Goal: Use online tool/utility: Use online tool/utility

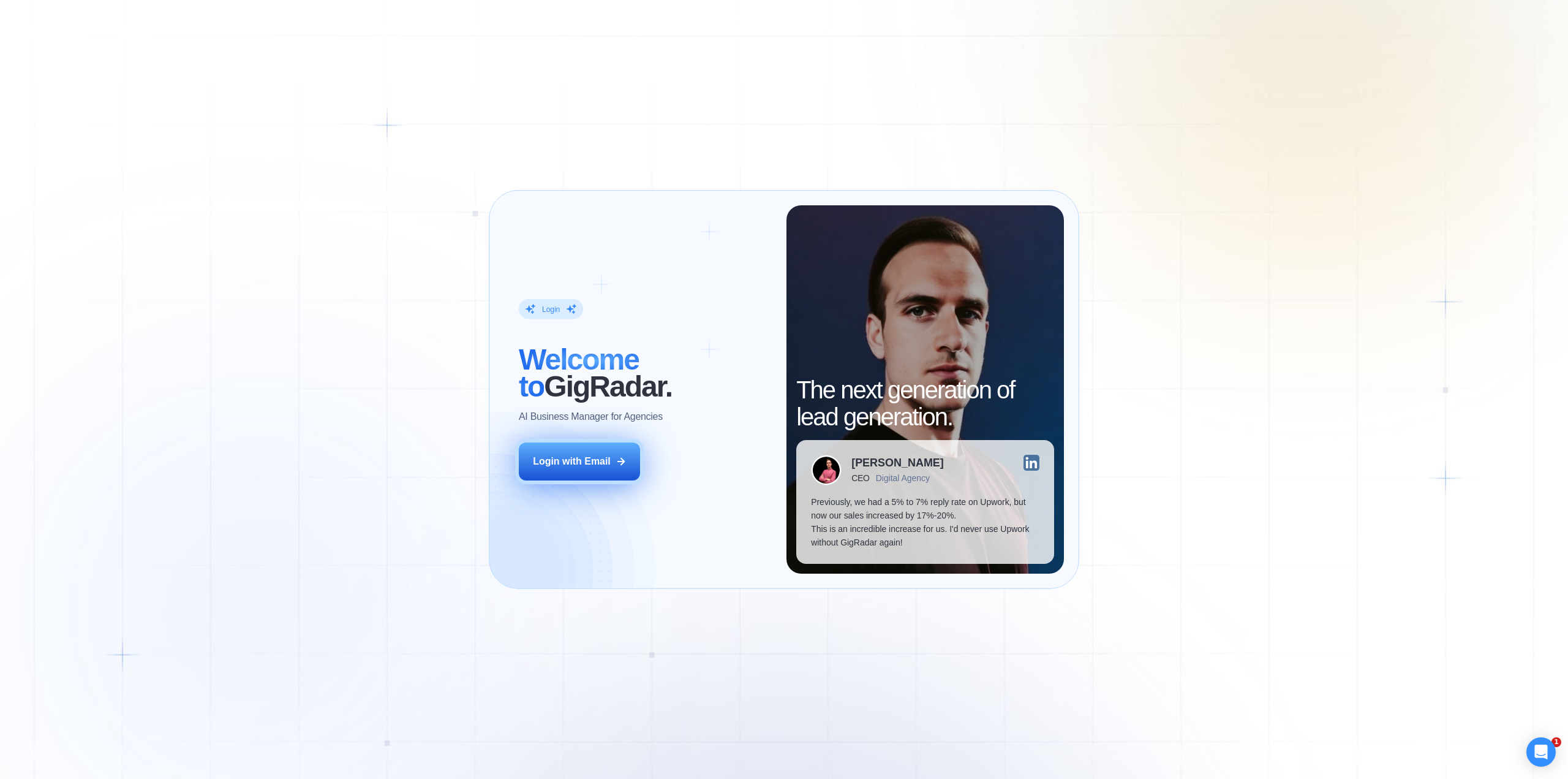
click at [587, 467] on div "Login with Email" at bounding box center [572, 461] width 78 height 13
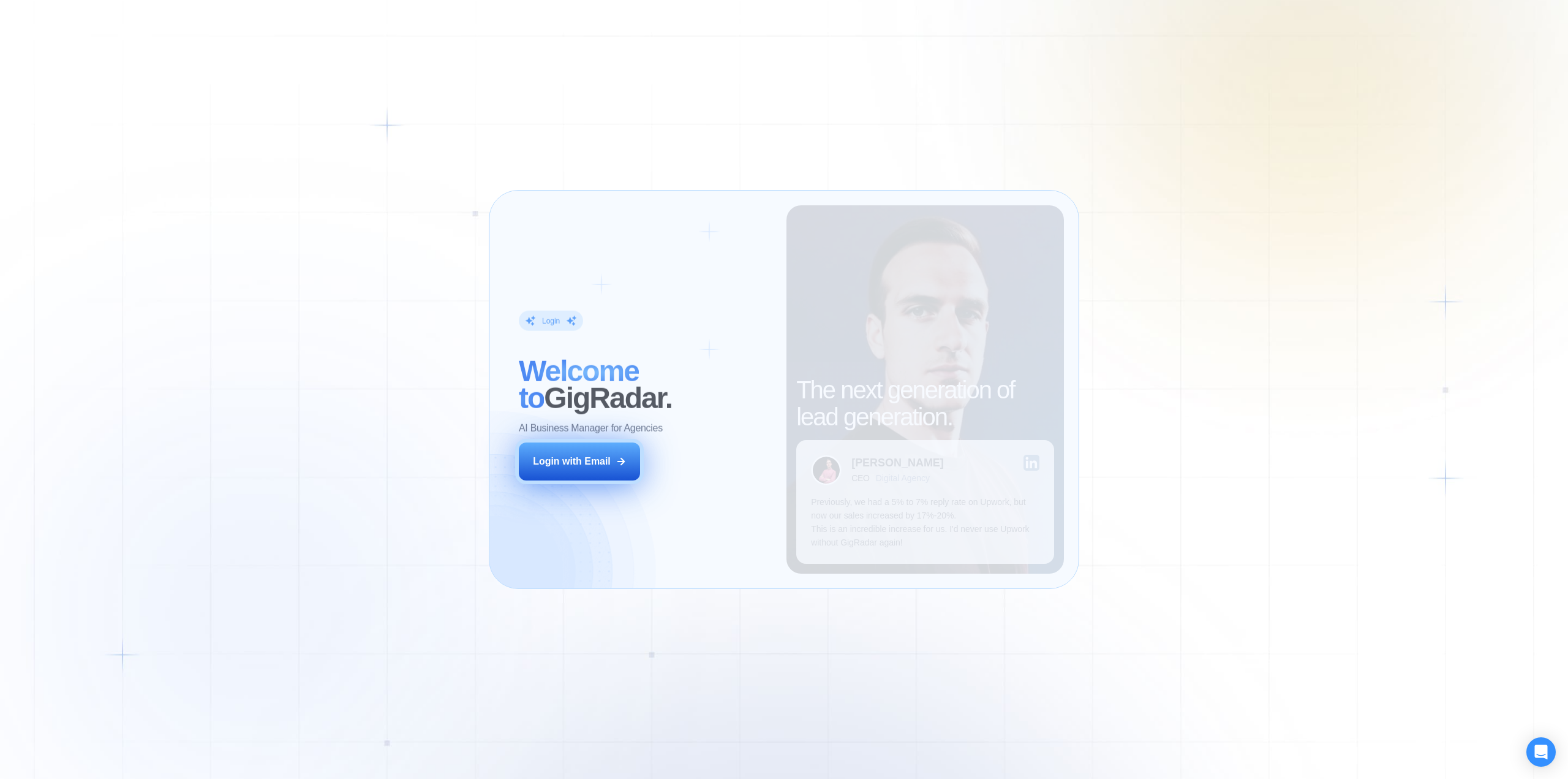
click at [606, 462] on div "Login with Email" at bounding box center [572, 461] width 78 height 13
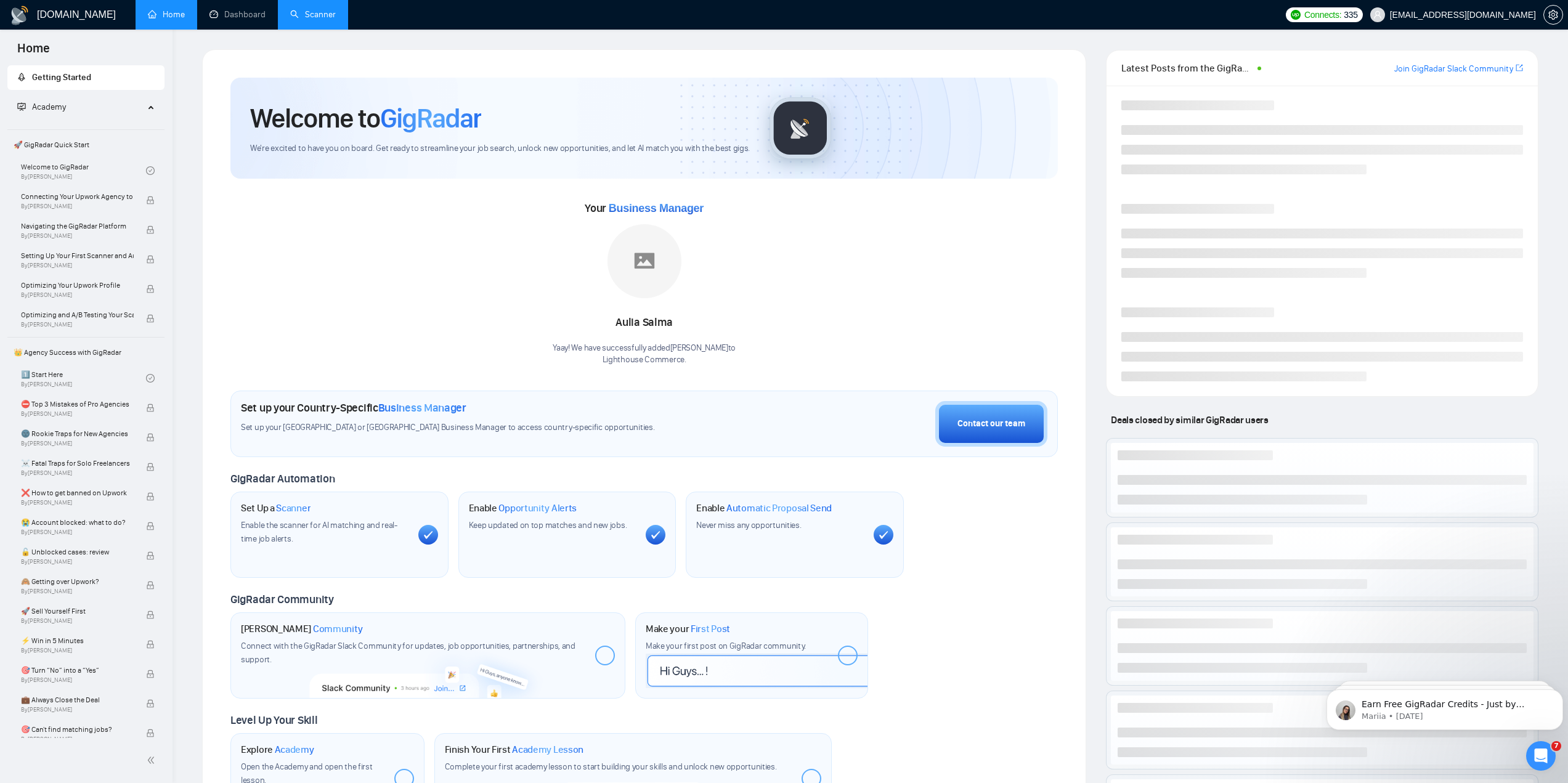
click at [311, 13] on link "Scanner" at bounding box center [313, 15] width 46 height 11
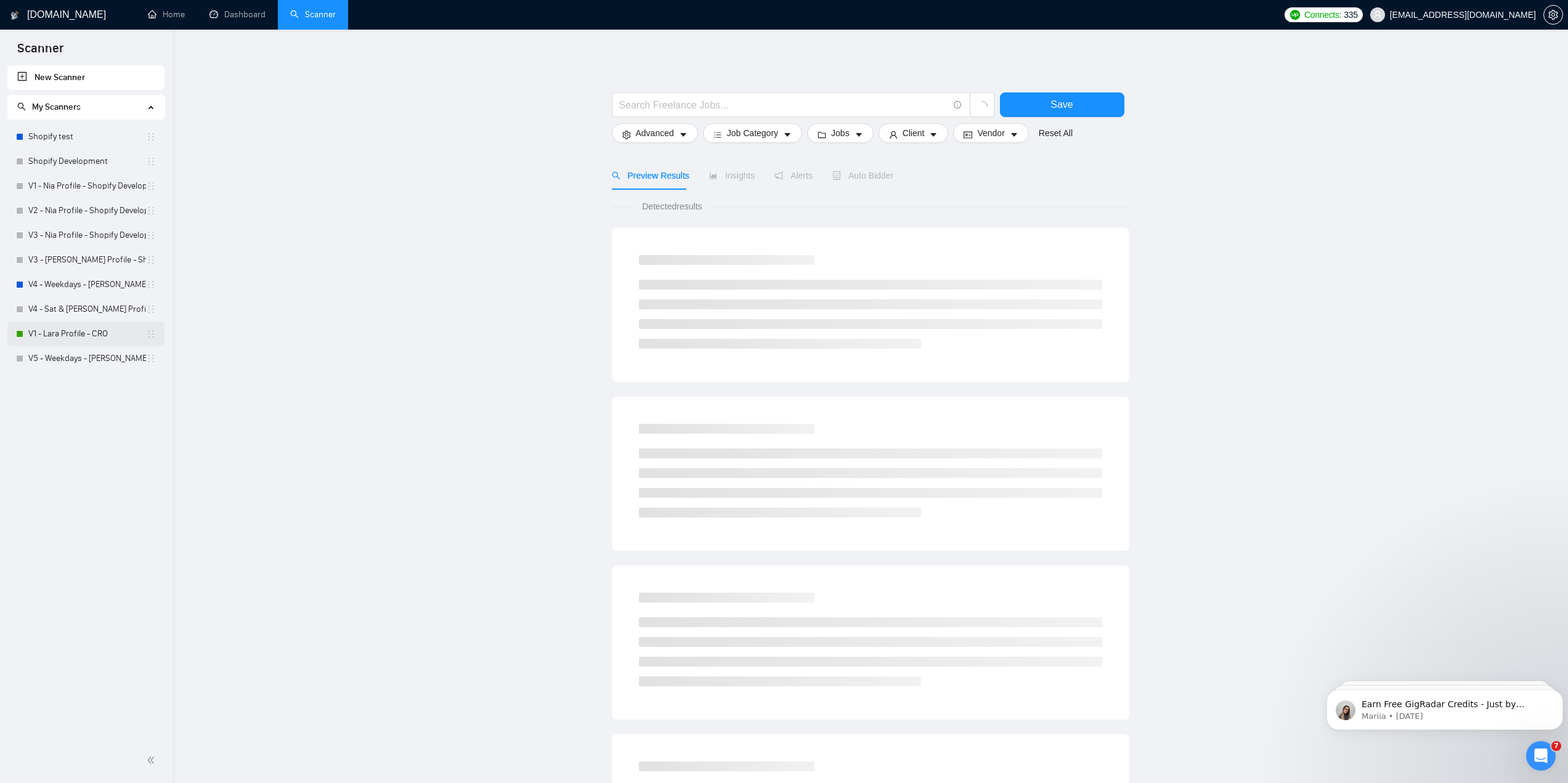
click at [64, 337] on link "V1 - Lara Profile - CRO" at bounding box center [87, 333] width 118 height 25
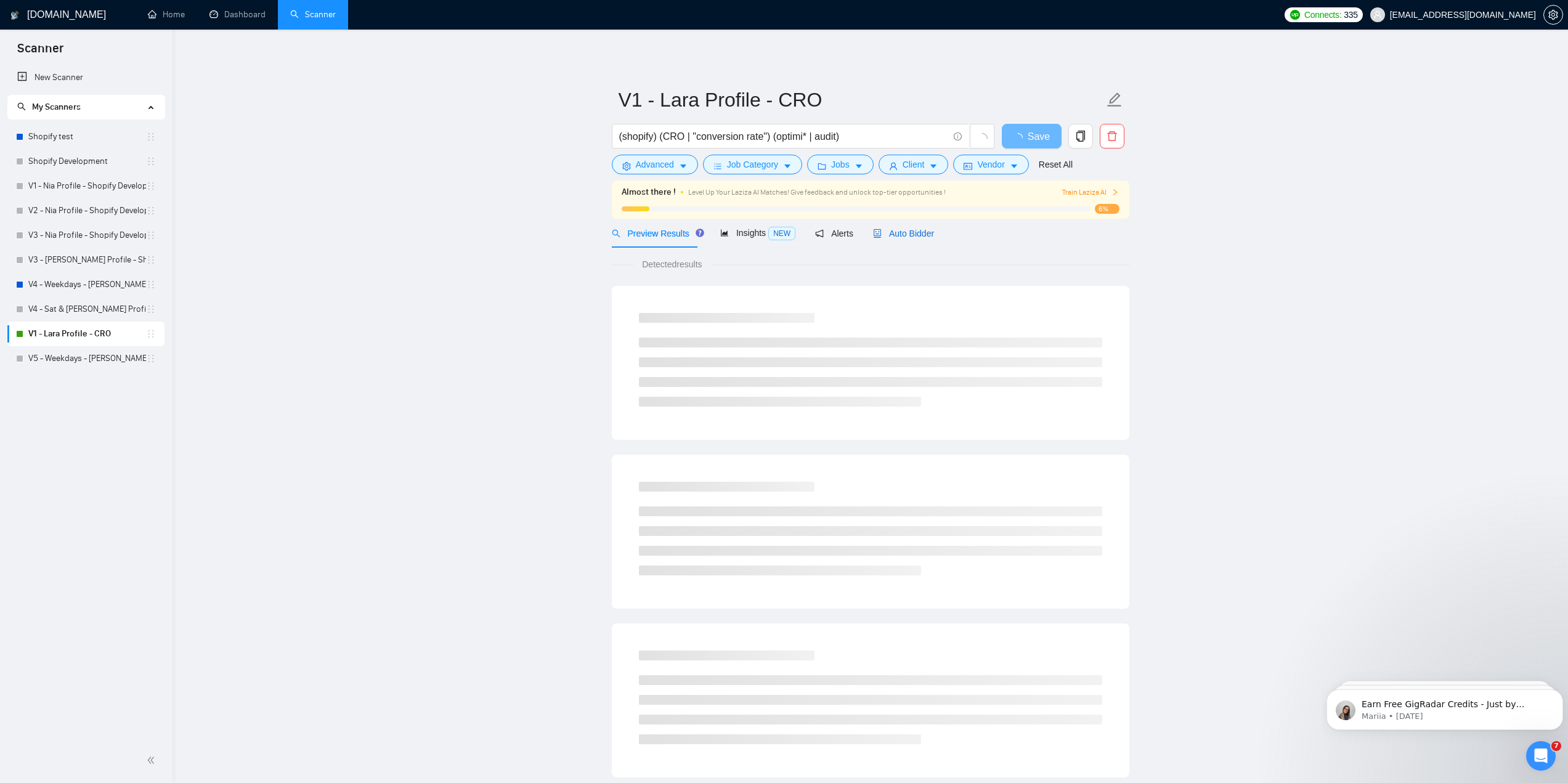
click at [909, 235] on span "Auto Bidder" at bounding box center [903, 233] width 61 height 10
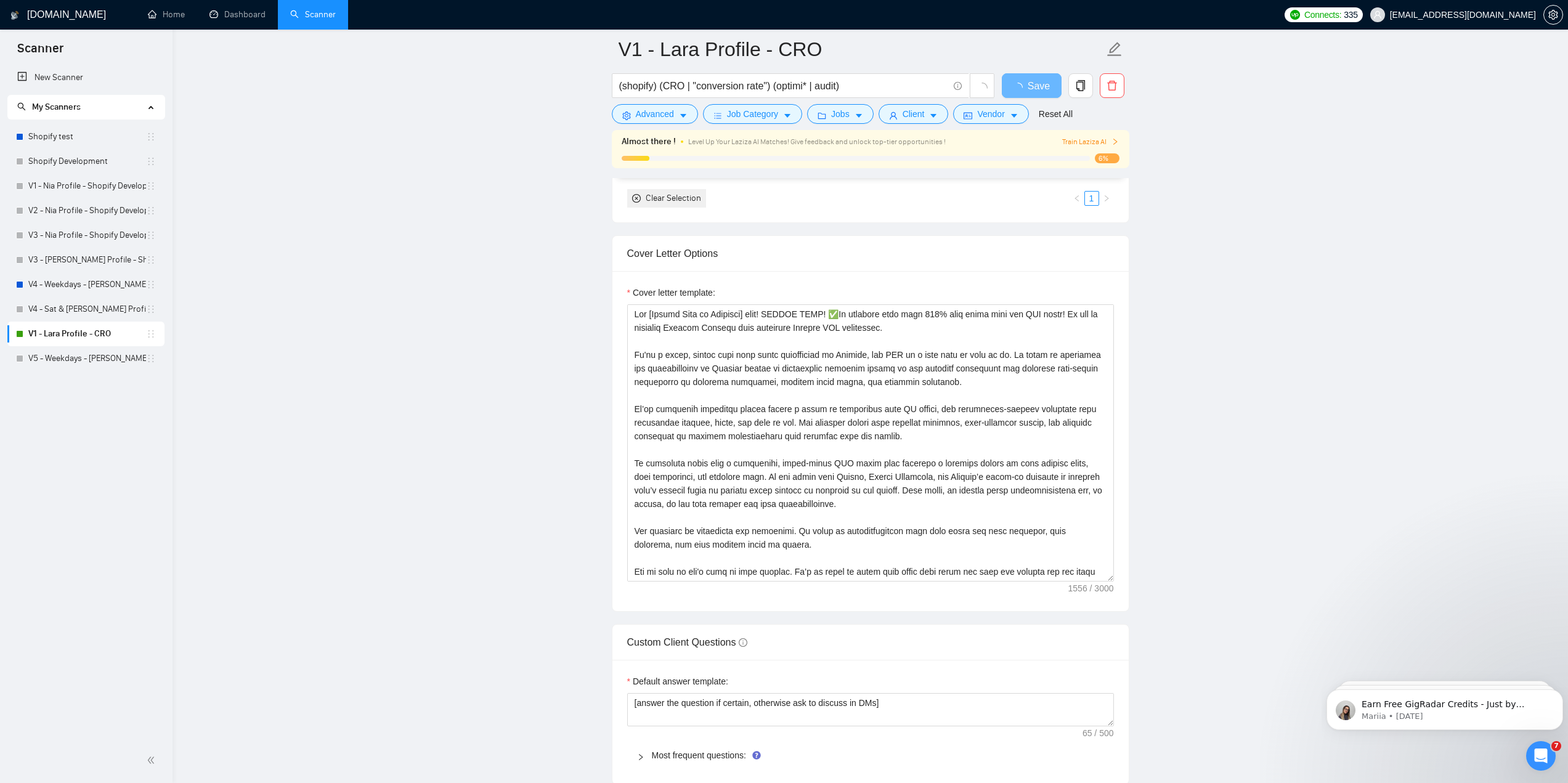
scroll to position [1308, 0]
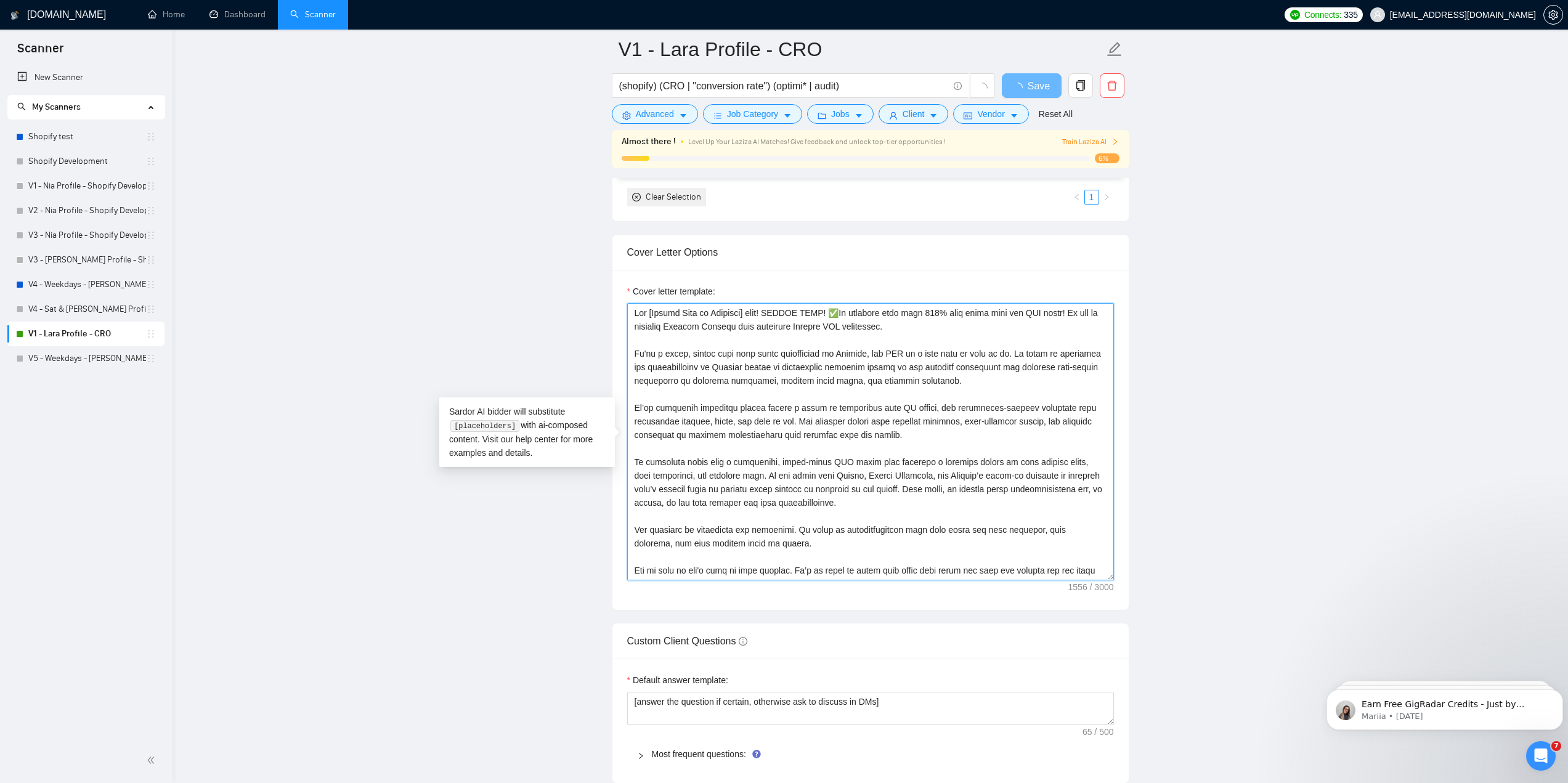
drag, startPoint x: 633, startPoint y: 408, endPoint x: 860, endPoint y: 539, distance: 262.1
click at [860, 539] on textarea "Cover letter template:" at bounding box center [870, 442] width 487 height 277
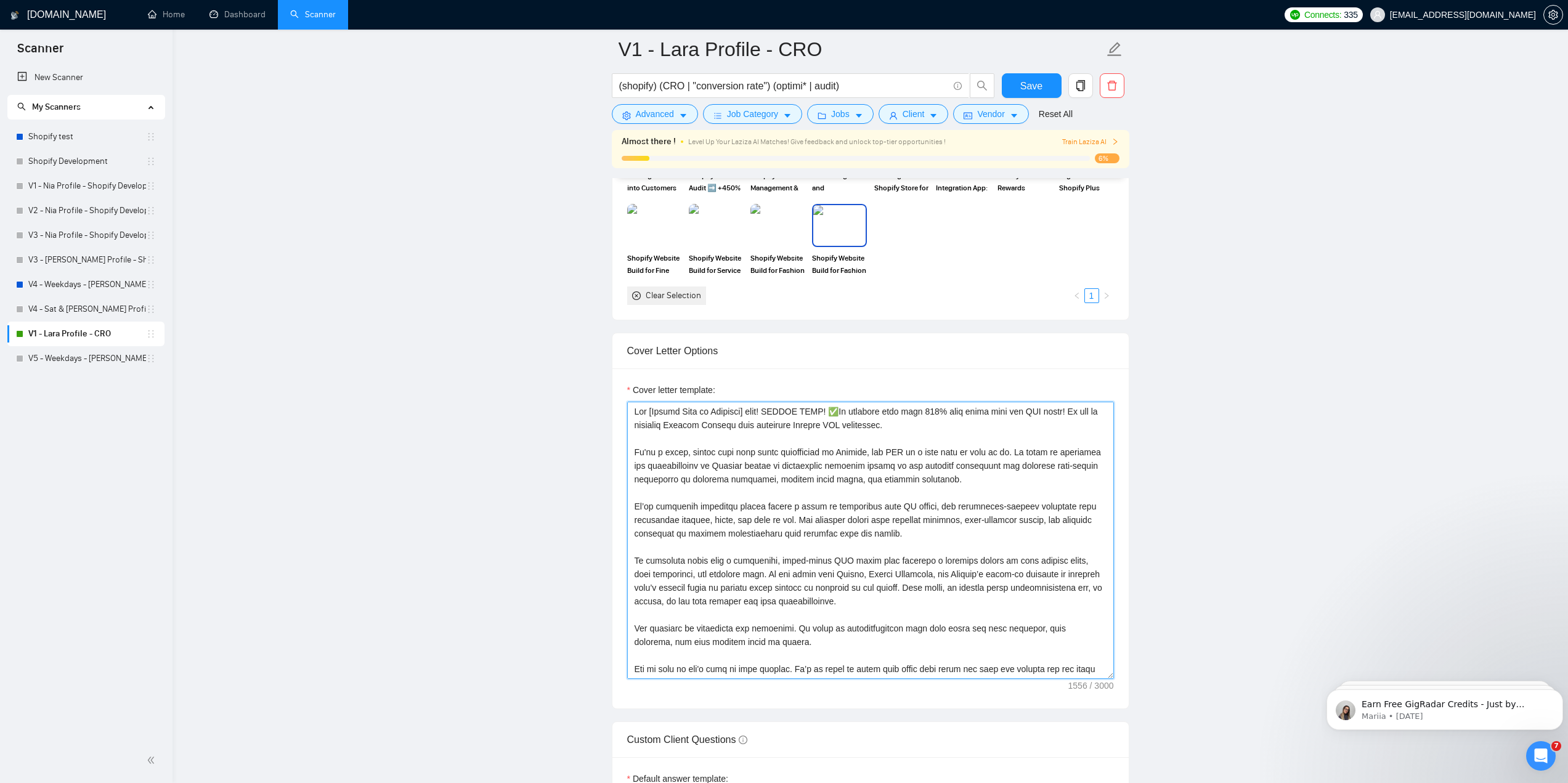
scroll to position [1278, 0]
